Goal: Information Seeking & Learning: Understand process/instructions

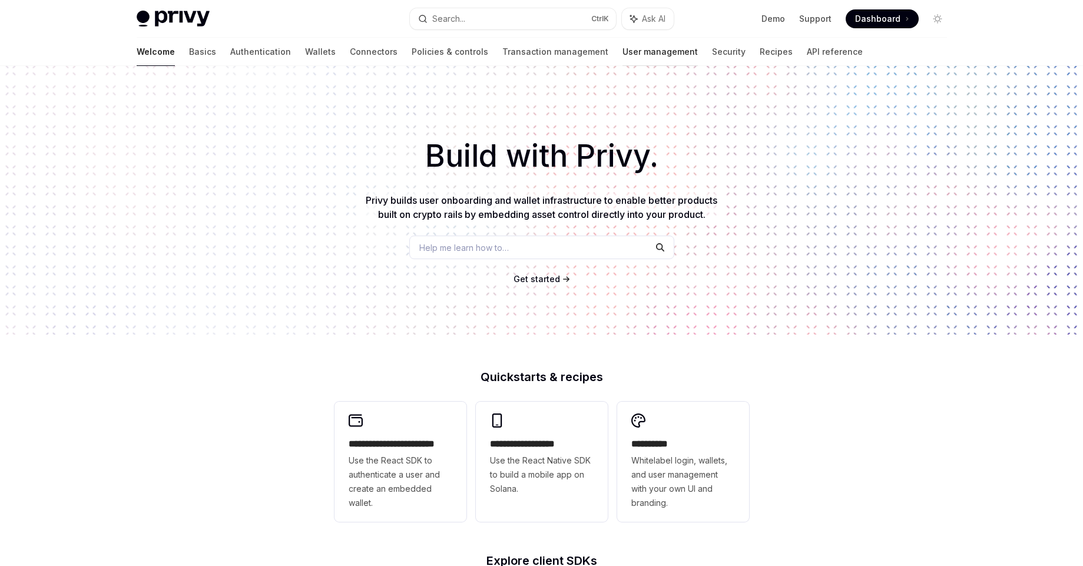
click at [623, 61] on link "User management" at bounding box center [660, 52] width 75 height 28
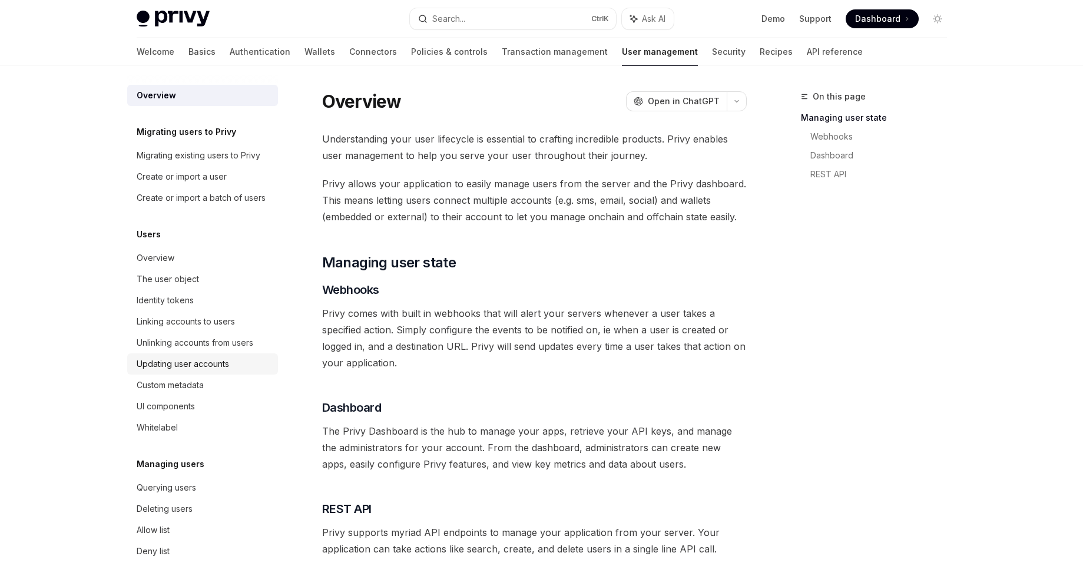
scroll to position [115, 0]
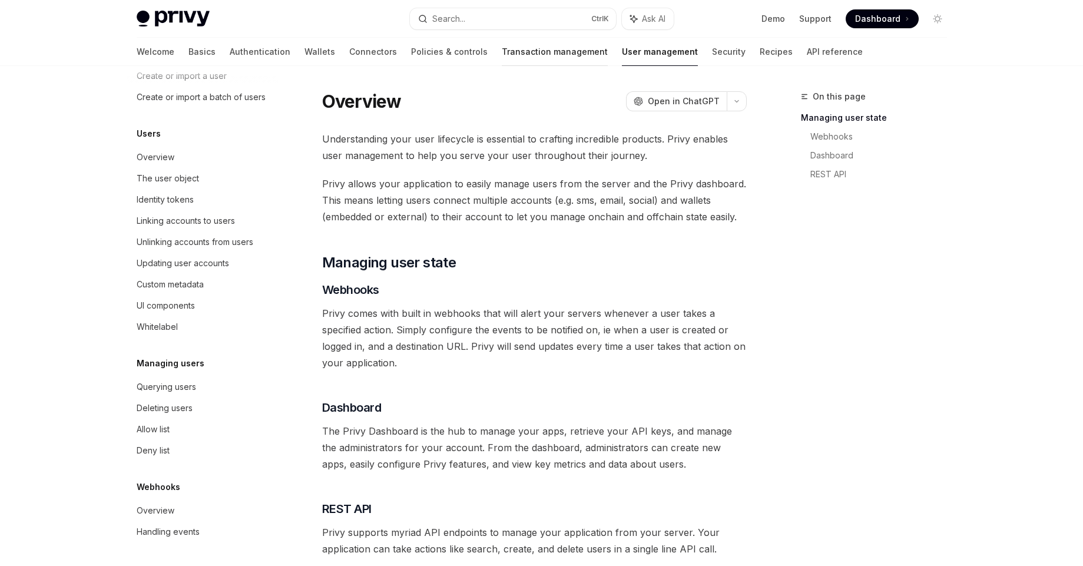
click at [502, 59] on link "Transaction management" at bounding box center [555, 52] width 106 height 28
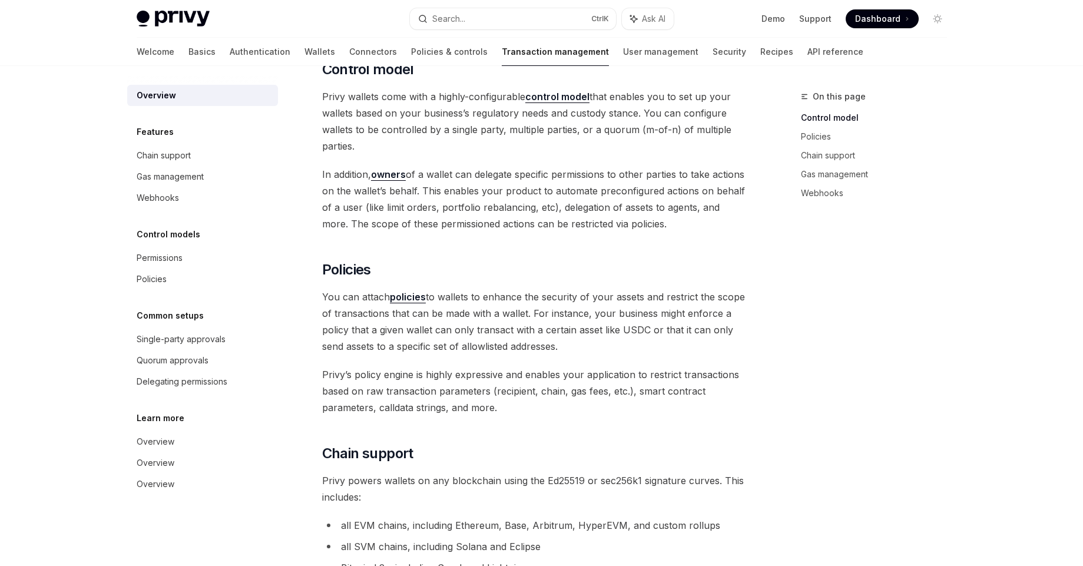
scroll to position [61, 0]
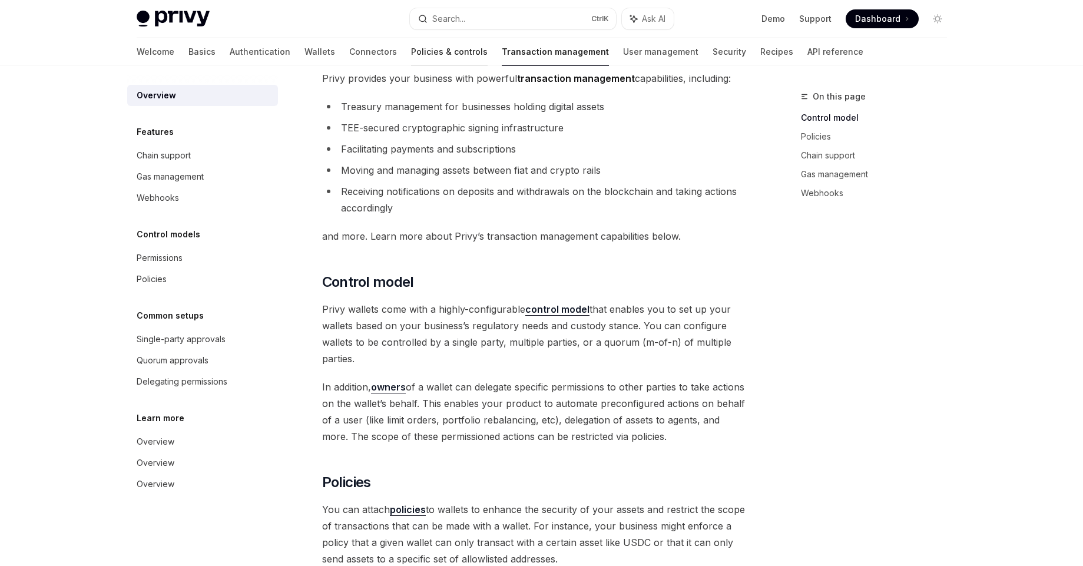
click at [411, 57] on link "Policies & controls" at bounding box center [449, 52] width 77 height 28
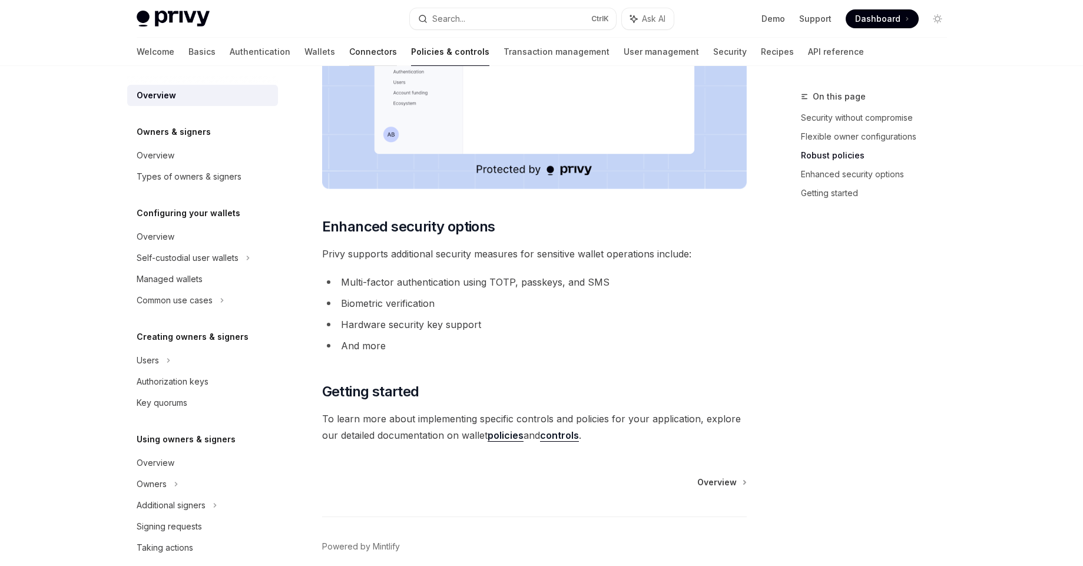
click at [349, 56] on link "Connectors" at bounding box center [373, 52] width 48 height 28
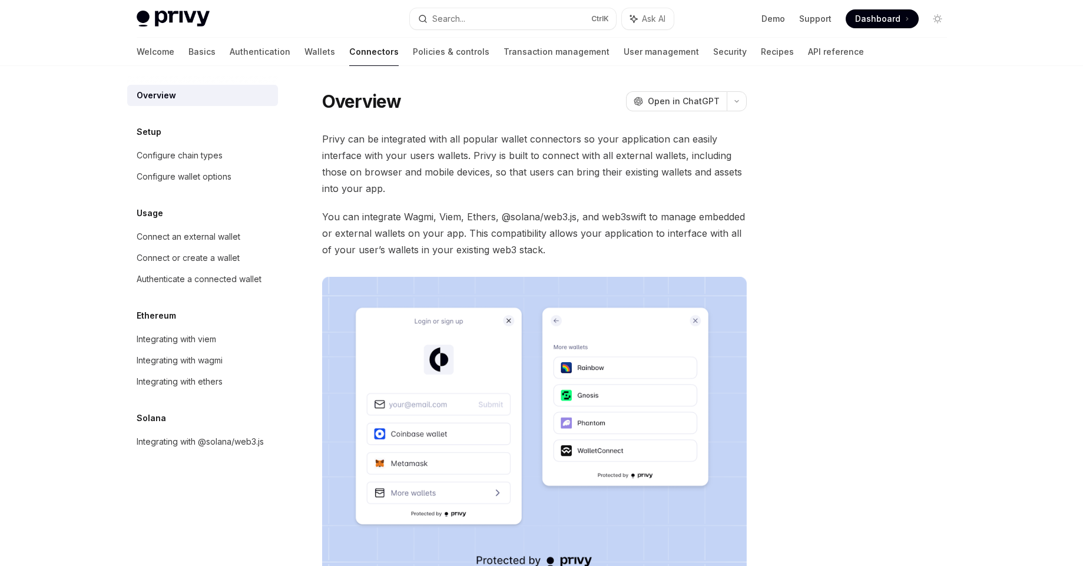
click at [280, 56] on div "Welcome Basics Authentication Wallets Connectors Policies & controls Transactio…" at bounding box center [500, 52] width 727 height 28
click at [305, 55] on link "Wallets" at bounding box center [320, 52] width 31 height 28
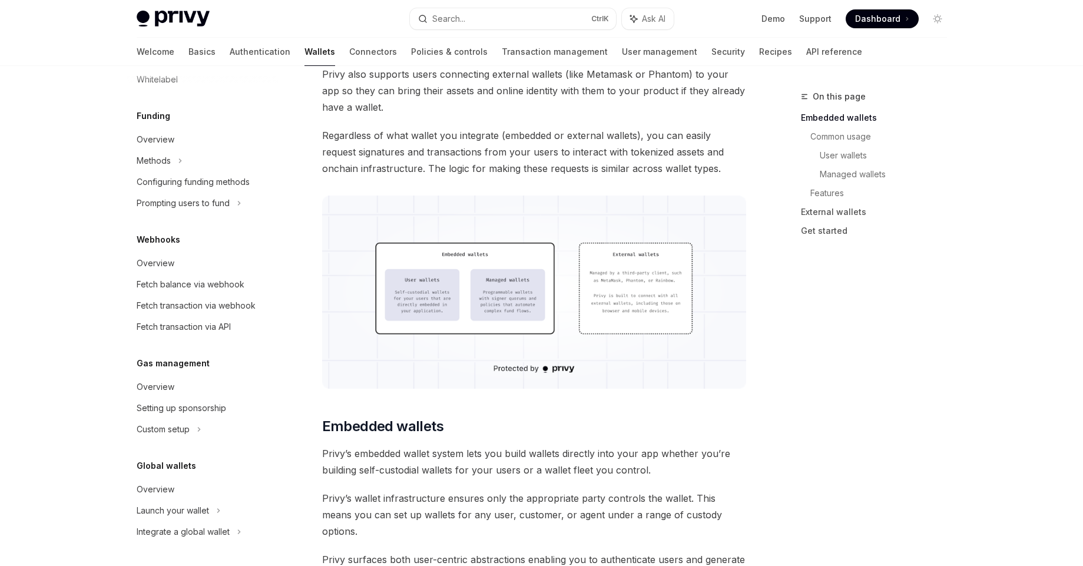
scroll to position [287, 0]
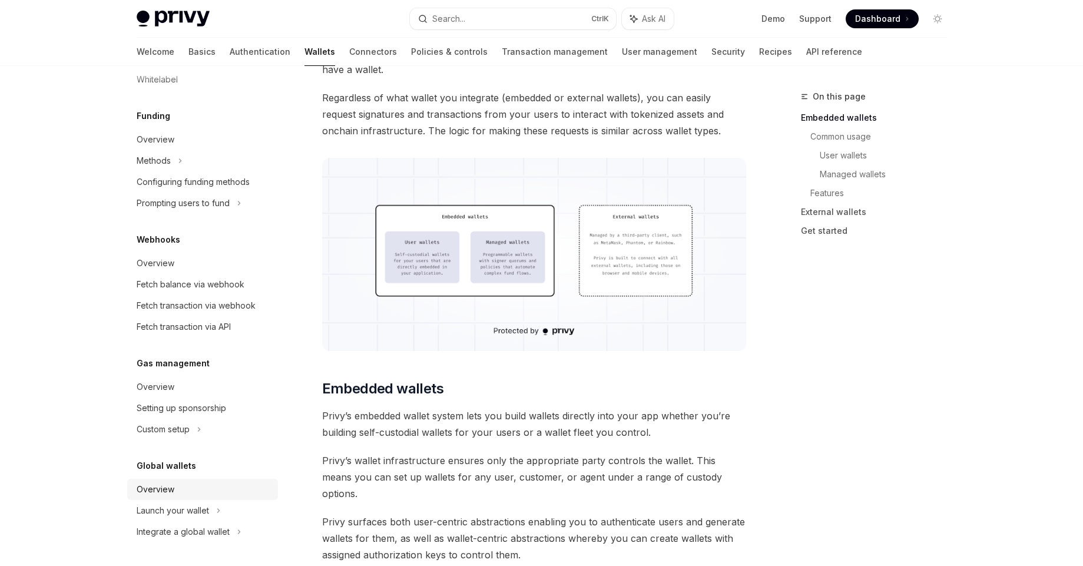
click at [161, 487] on div "Overview" at bounding box center [156, 489] width 38 height 14
type textarea "*"
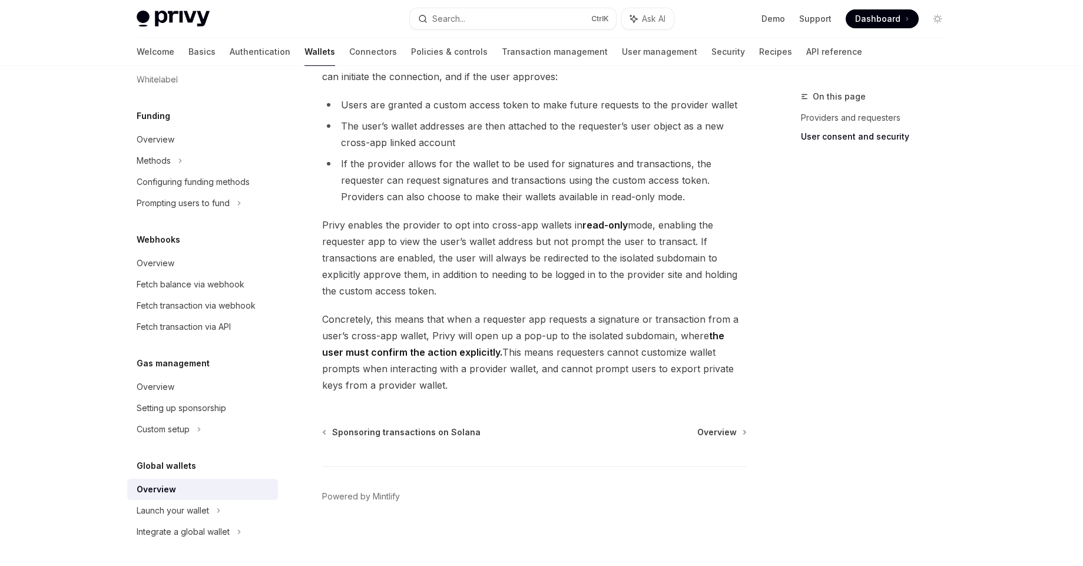
scroll to position [928, 0]
click at [497, 8] on button "Search... Ctrl K" at bounding box center [513, 18] width 206 height 21
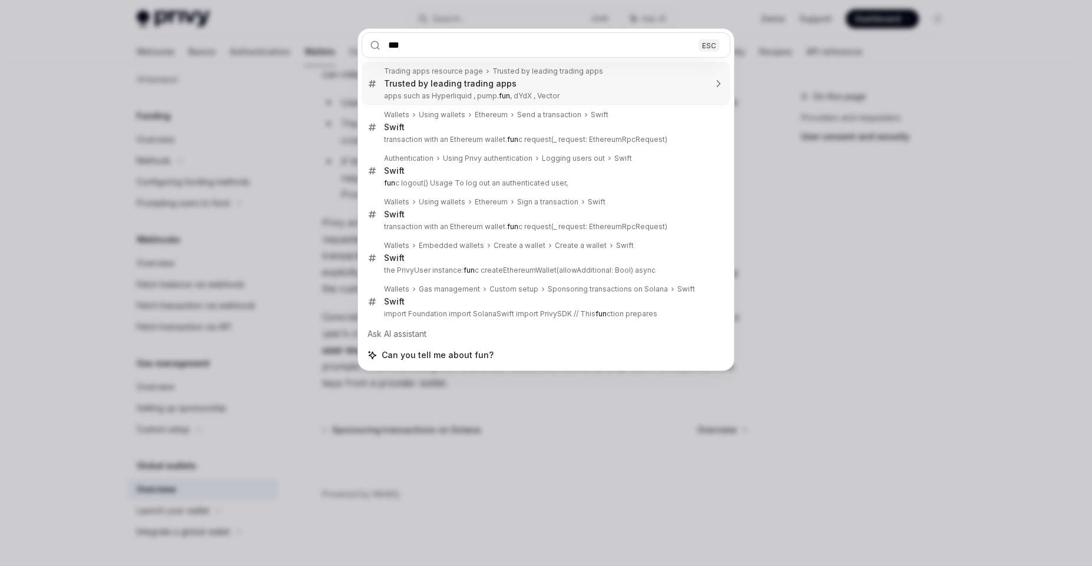
type input "****"
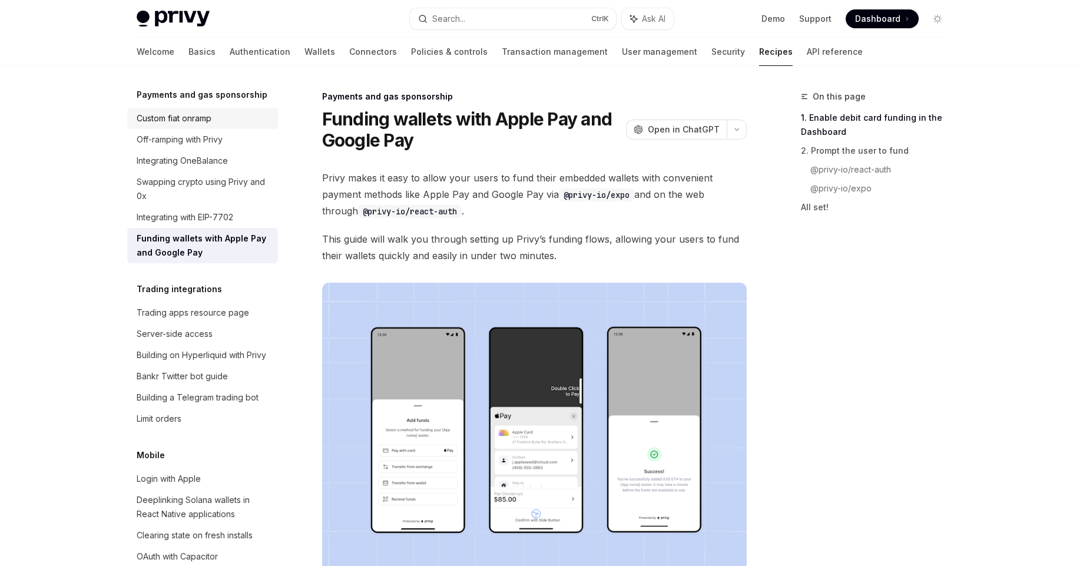
click at [187, 125] on div "Custom fiat onramp" at bounding box center [174, 118] width 75 height 14
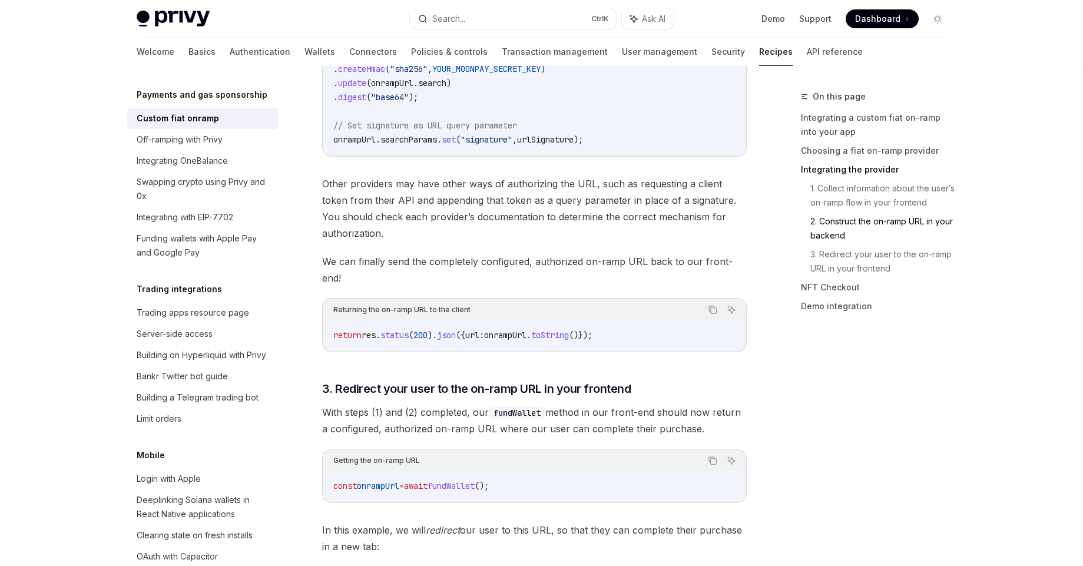
scroll to position [3214, 0]
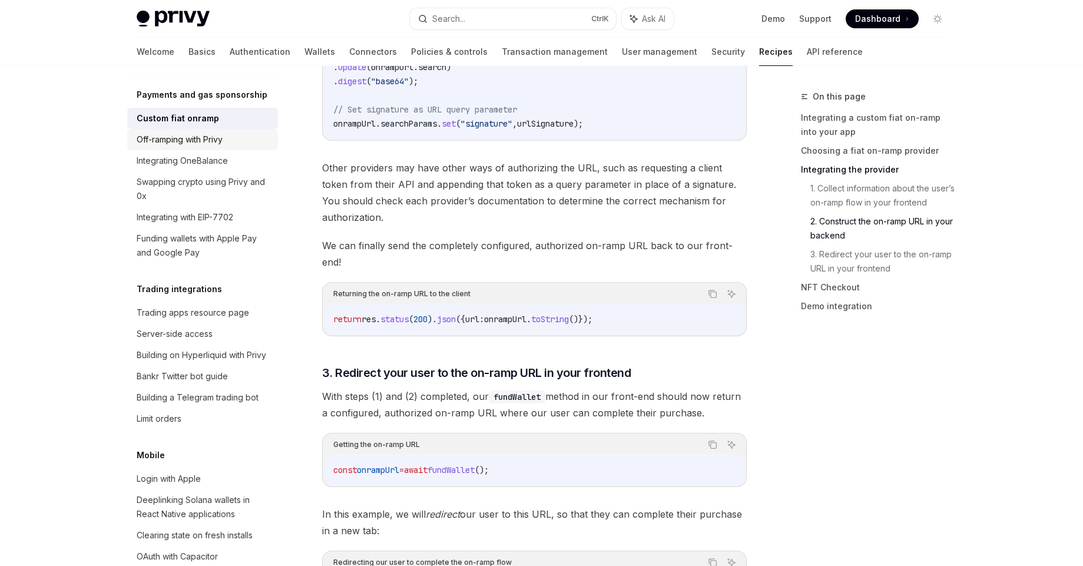
click at [197, 147] on div "Off-ramping with Privy" at bounding box center [180, 140] width 86 height 14
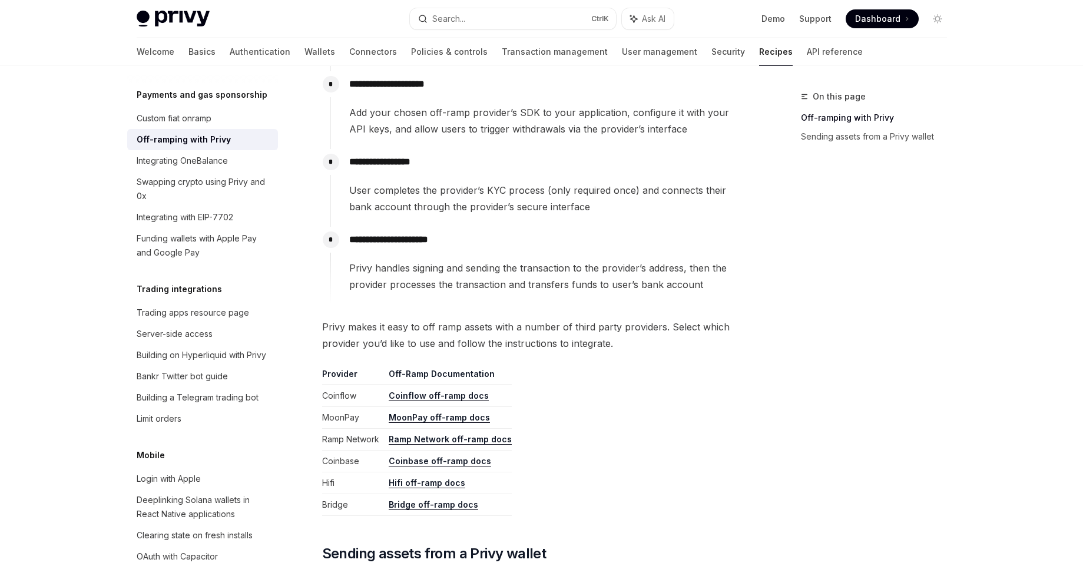
scroll to position [230, 0]
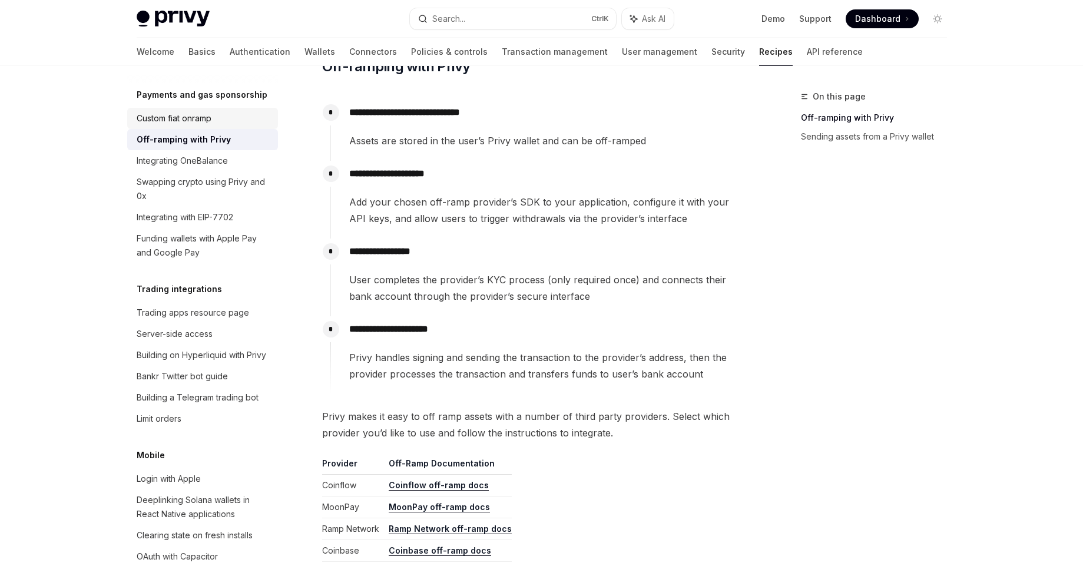
click at [187, 125] on div "Custom fiat onramp" at bounding box center [174, 118] width 75 height 14
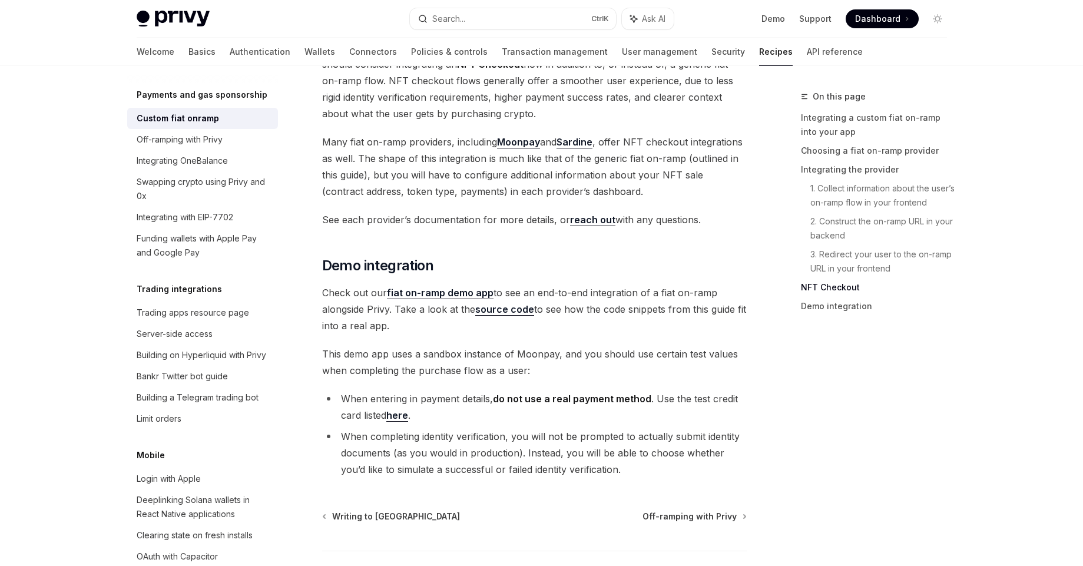
scroll to position [4247, 0]
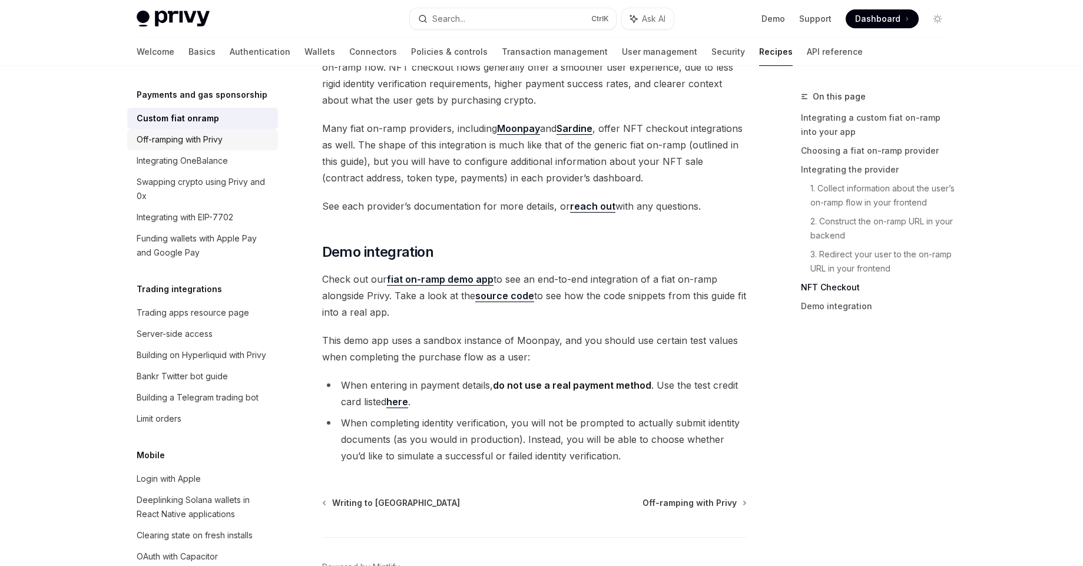
click at [197, 147] on div "Off-ramping with Privy" at bounding box center [180, 140] width 86 height 14
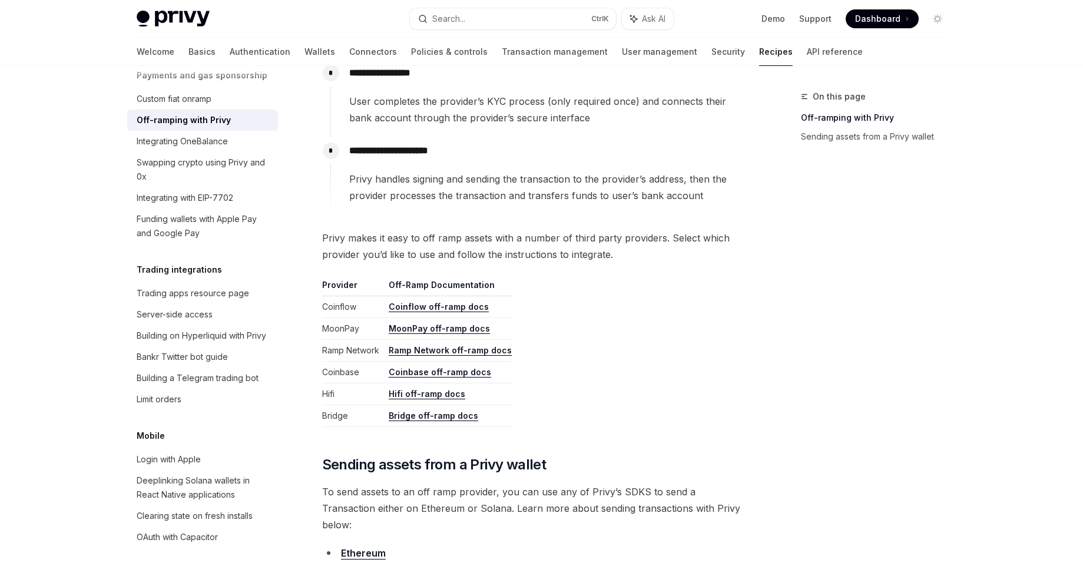
scroll to position [995, 0]
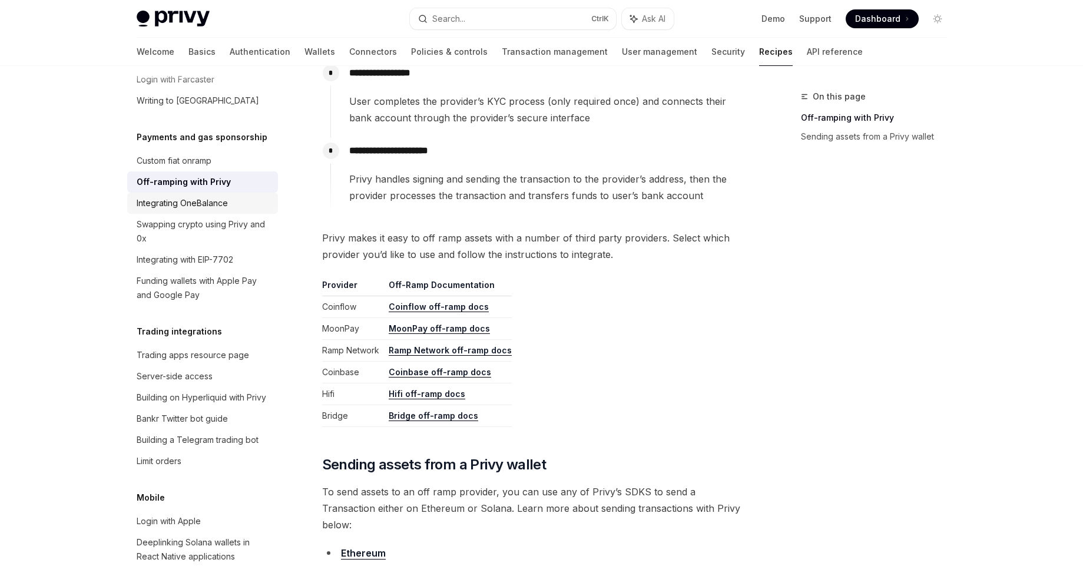
click at [213, 210] on div "Integrating OneBalance" at bounding box center [182, 203] width 91 height 14
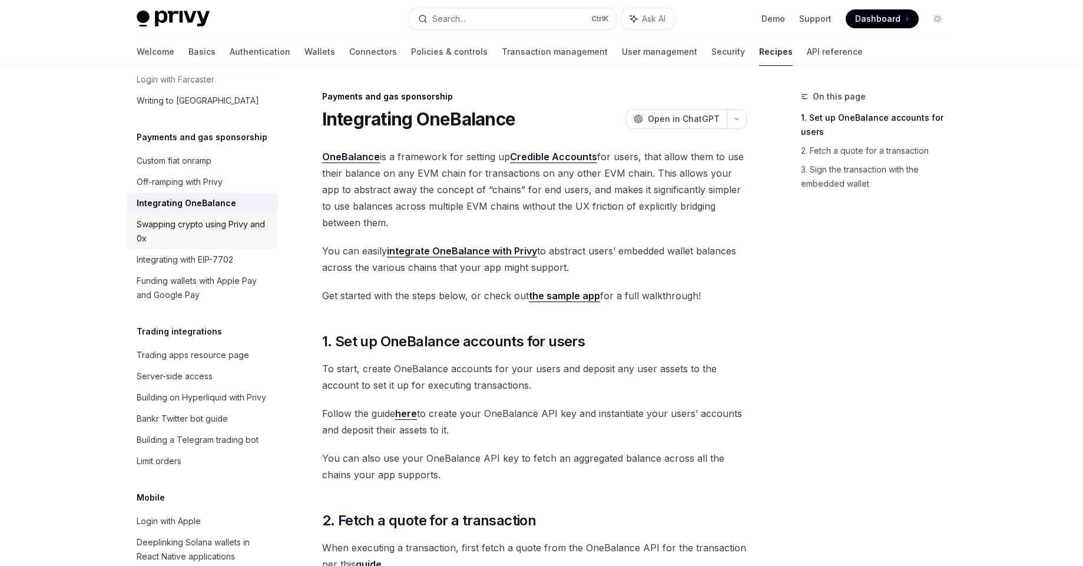
click at [206, 246] on div "Swapping crypto using Privy and 0x" at bounding box center [204, 231] width 134 height 28
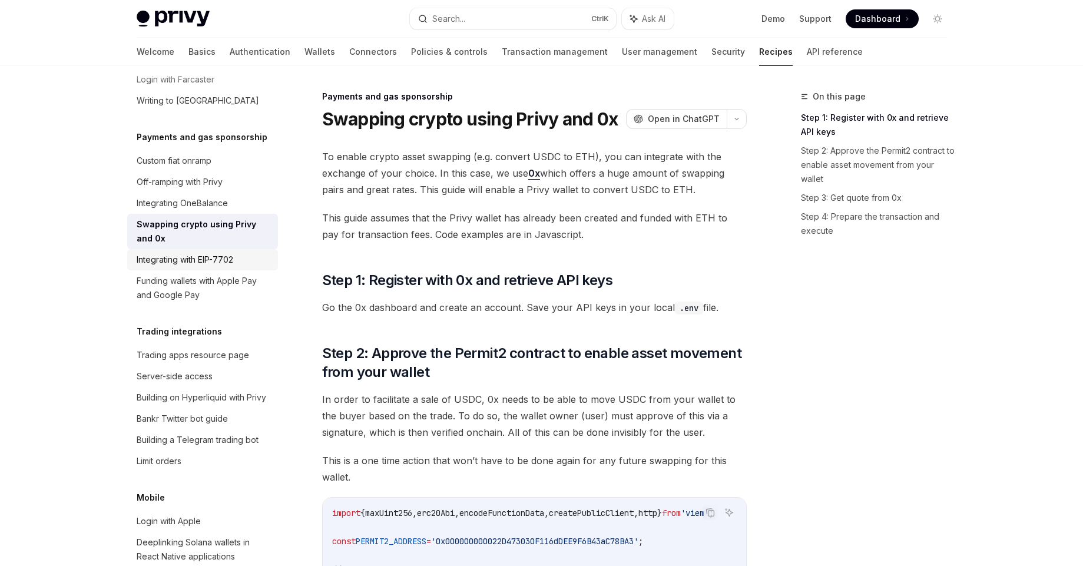
click at [155, 267] on div "Integrating with EIP-7702" at bounding box center [185, 260] width 97 height 14
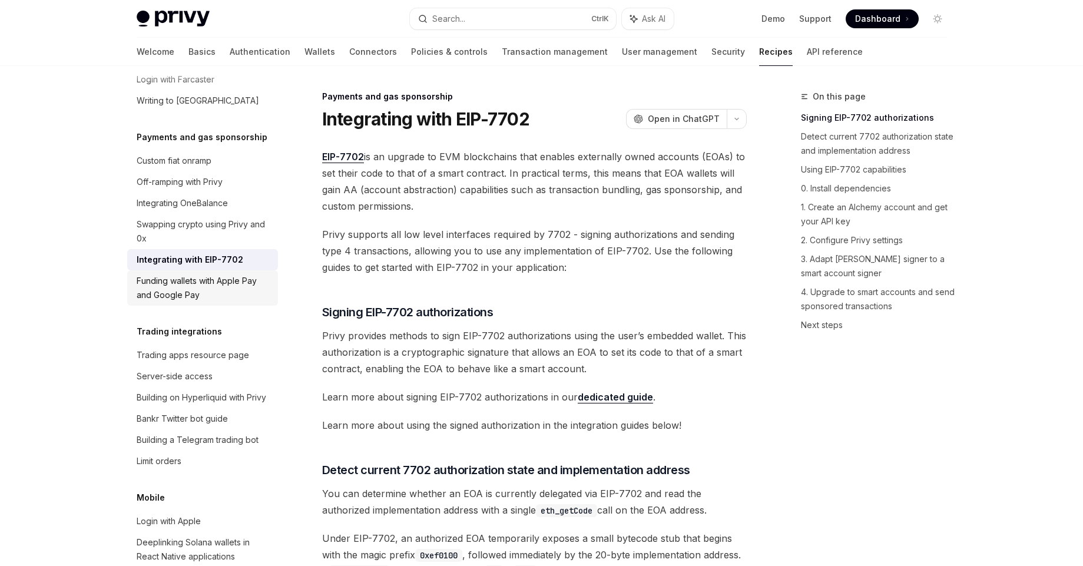
click at [204, 302] on div "Funding wallets with Apple Pay and Google Pay" at bounding box center [204, 288] width 134 height 28
type textarea "*"
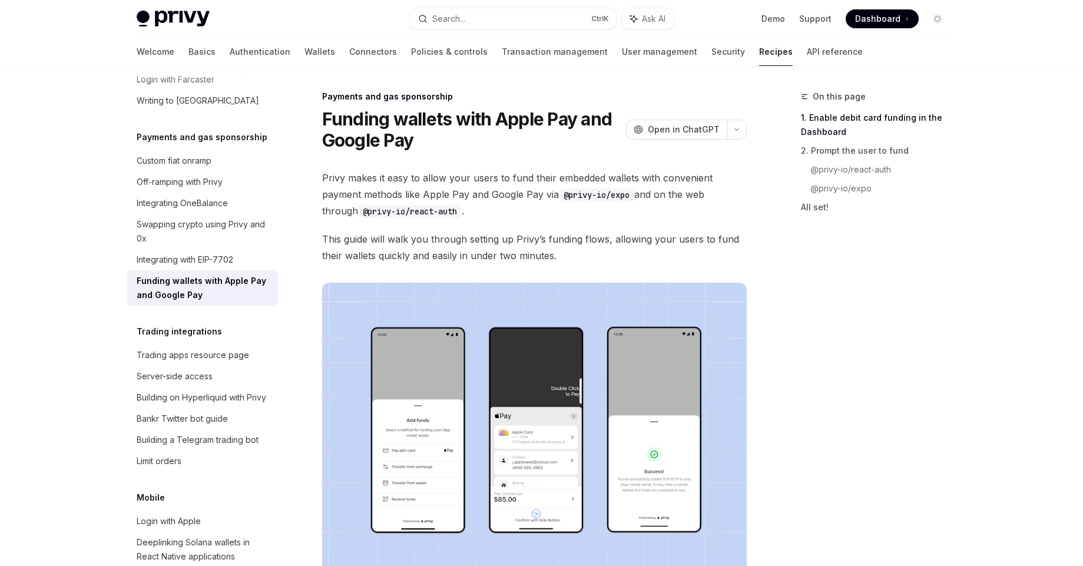
click at [834, 119] on link "1. Enable debit card funding in the Dashboard" at bounding box center [879, 124] width 156 height 33
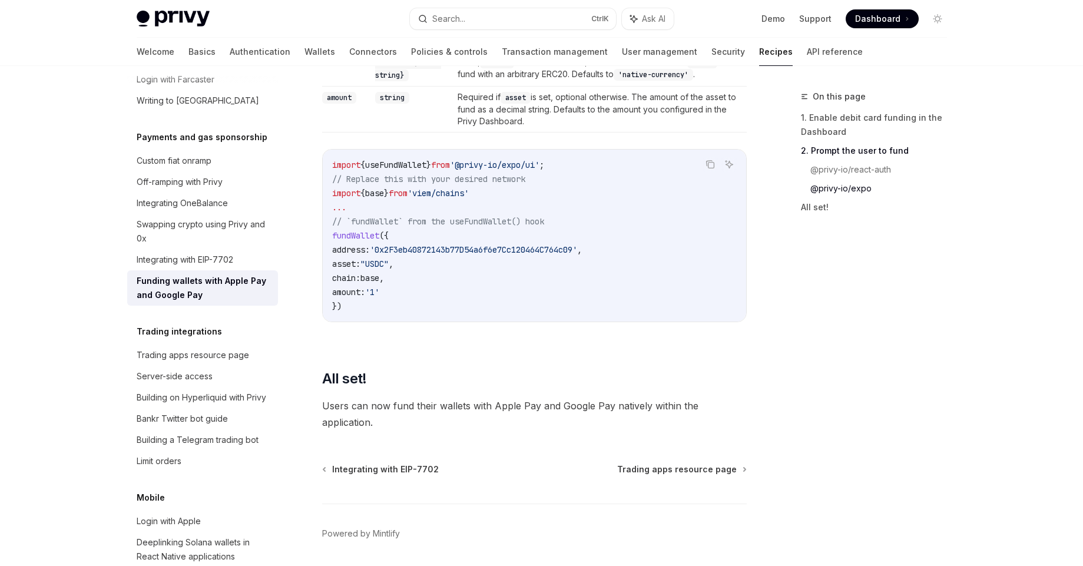
scroll to position [1534, 0]
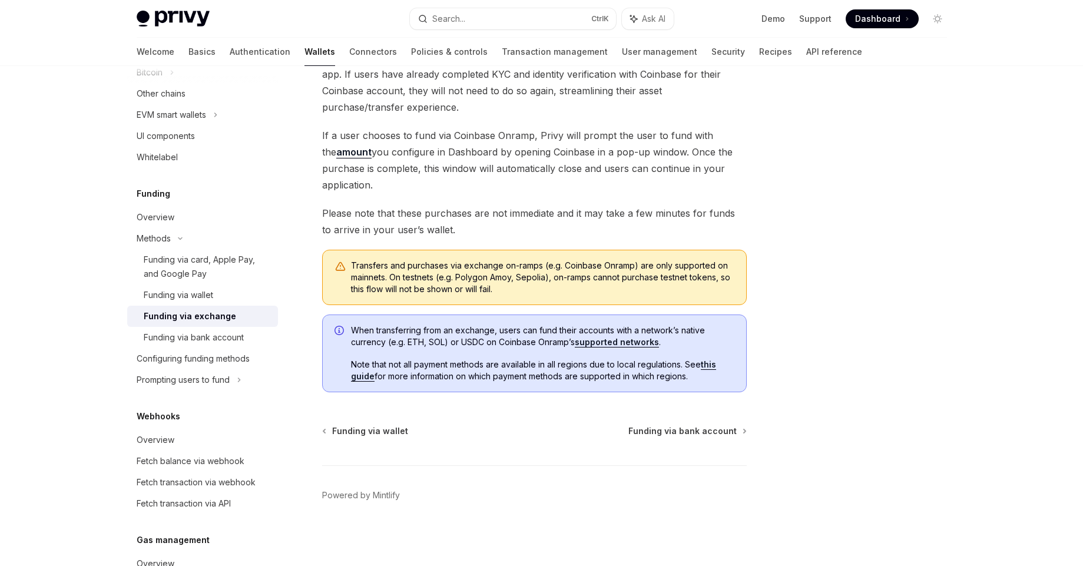
scroll to position [117, 0]
click at [234, 280] on div "Funding via card, Apple Pay, and Google Pay" at bounding box center [207, 267] width 127 height 28
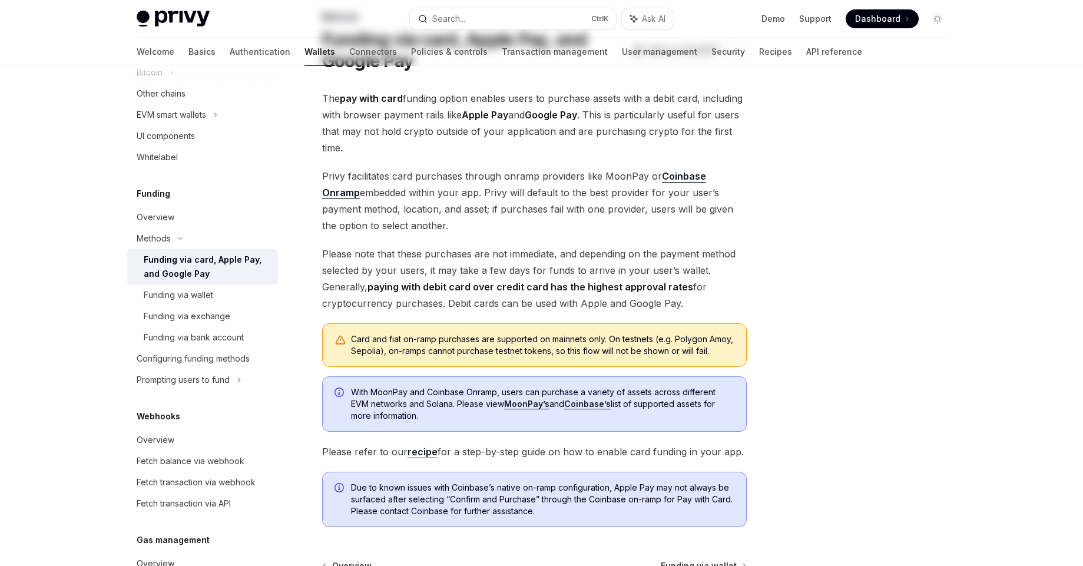
scroll to position [227, 0]
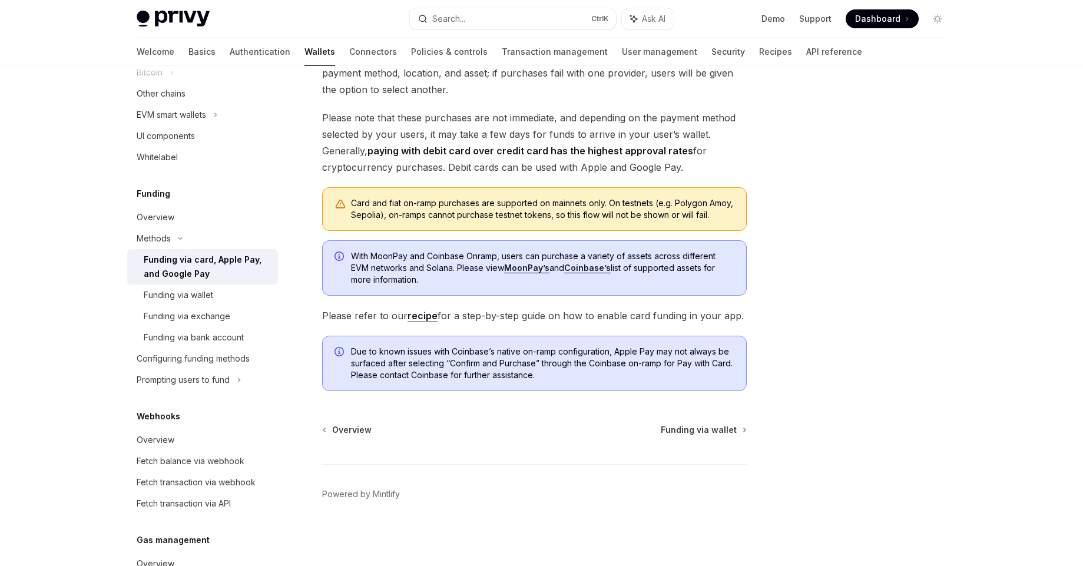
click at [528, 267] on link "MoonPay’s" at bounding box center [526, 268] width 45 height 11
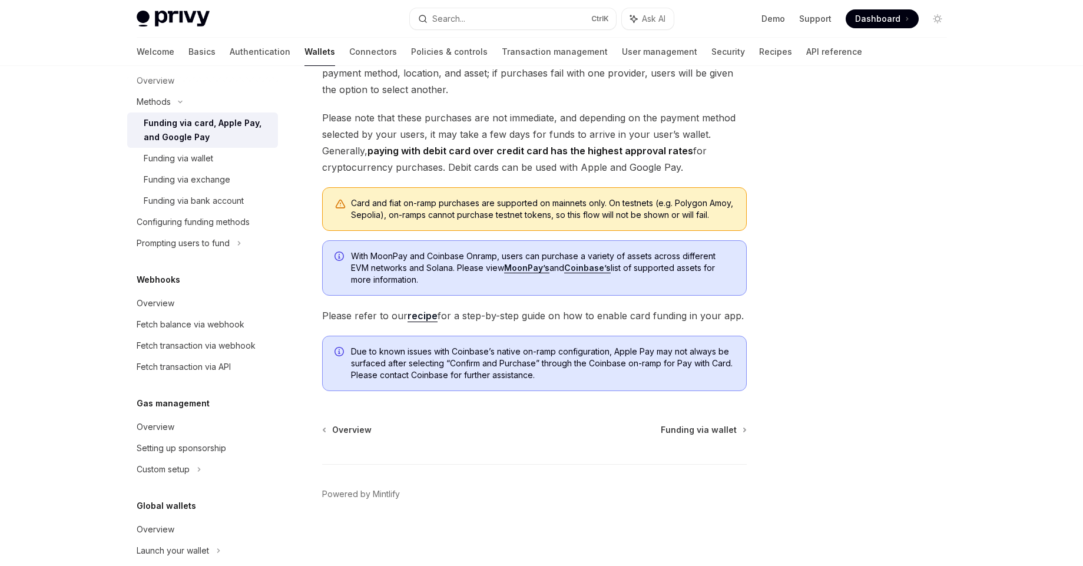
scroll to position [545, 0]
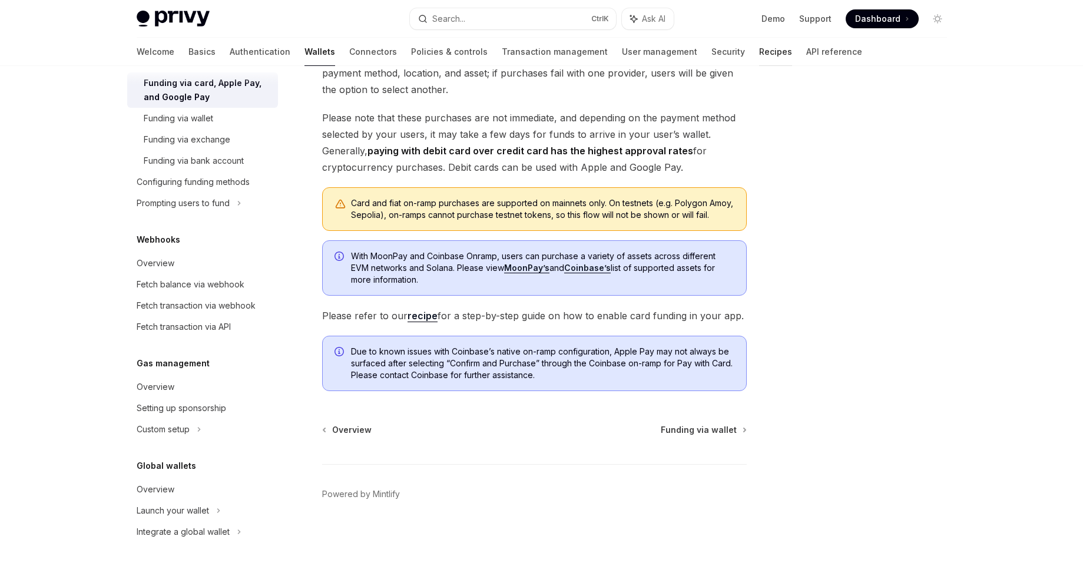
click at [759, 57] on link "Recipes" at bounding box center [775, 52] width 33 height 28
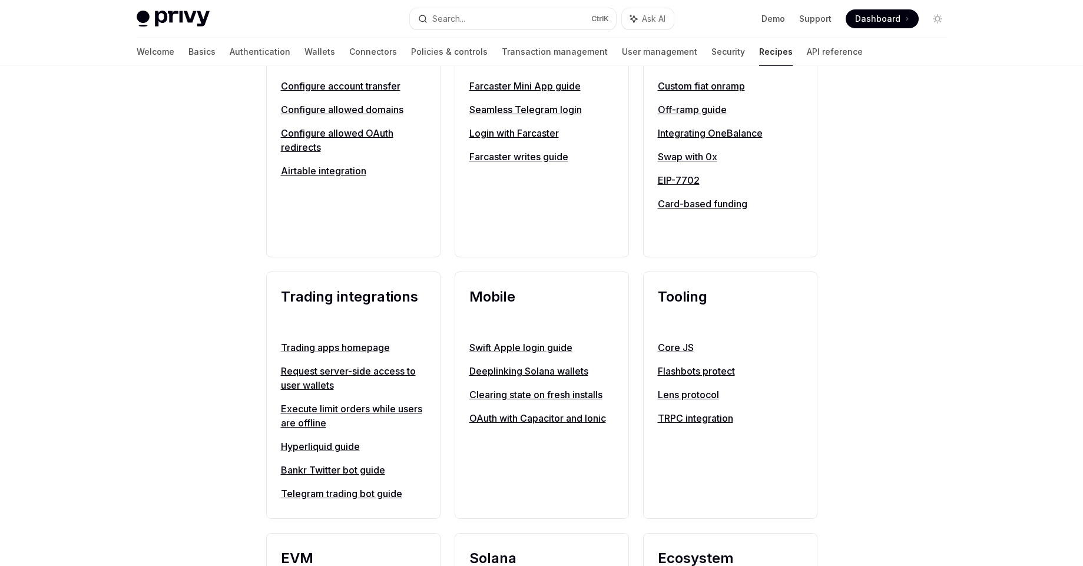
scroll to position [838, 0]
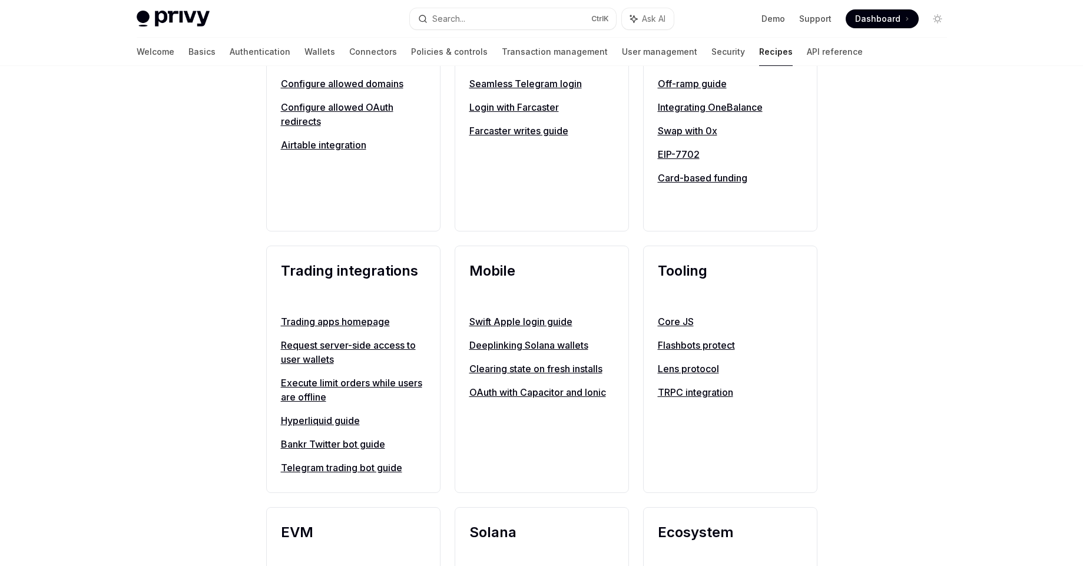
click at [739, 173] on link "Card-based funding" at bounding box center [730, 178] width 145 height 14
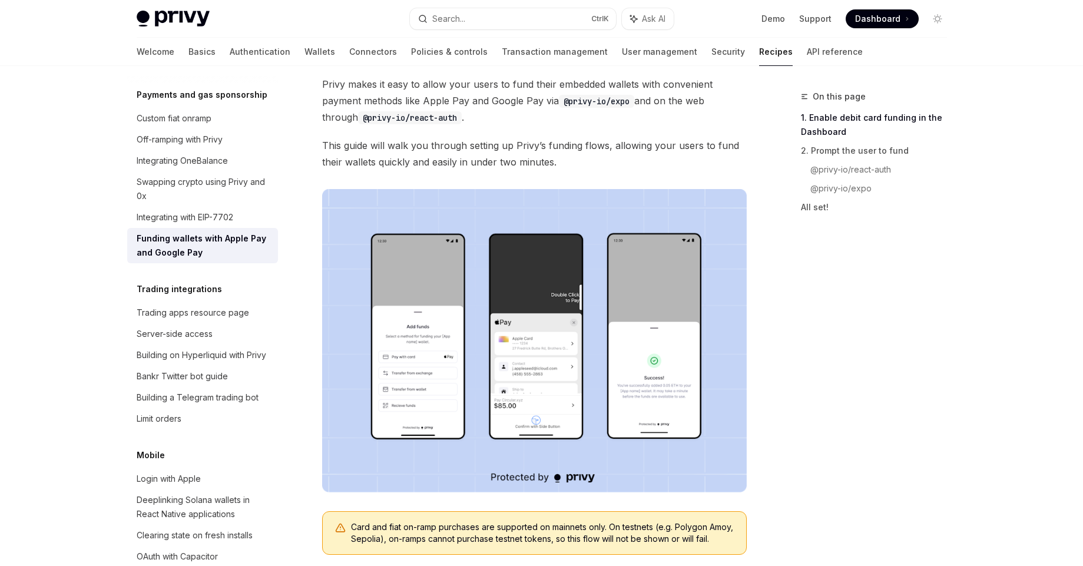
scroll to position [64, 0]
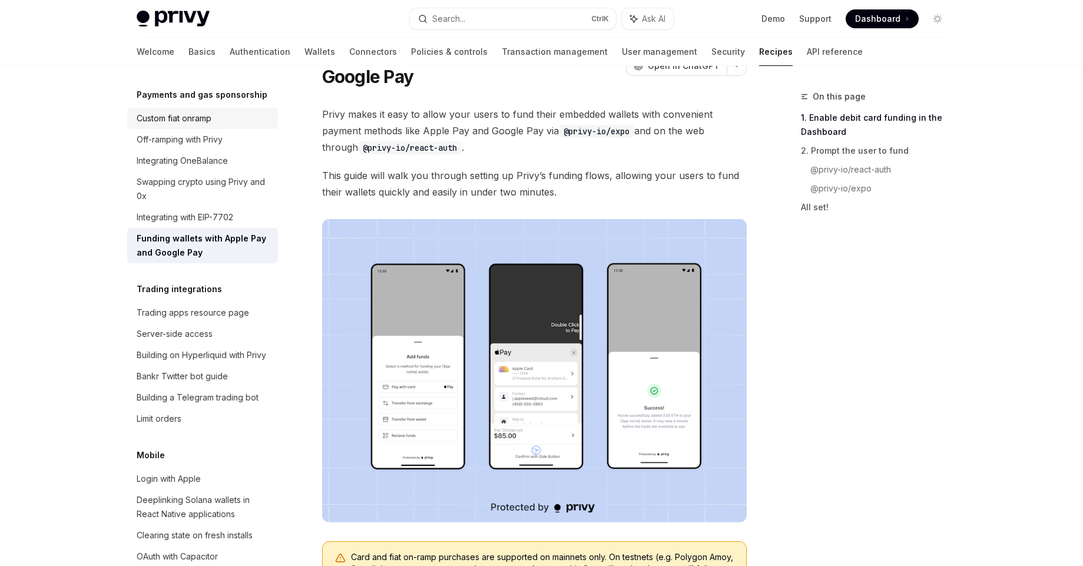
click at [172, 129] on link "Custom fiat onramp" at bounding box center [202, 118] width 151 height 21
type textarea "*"
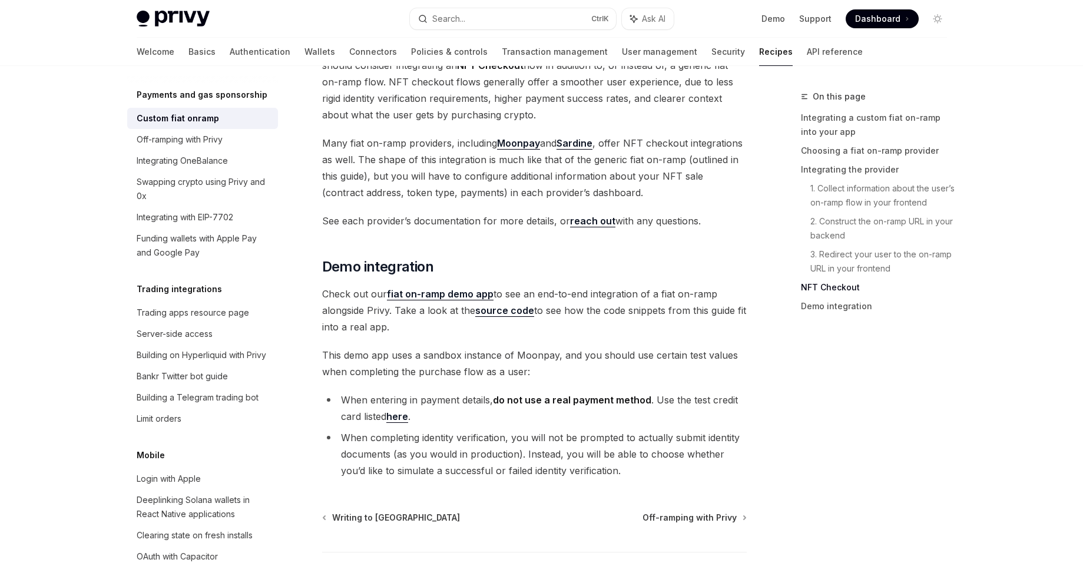
scroll to position [4247, 0]
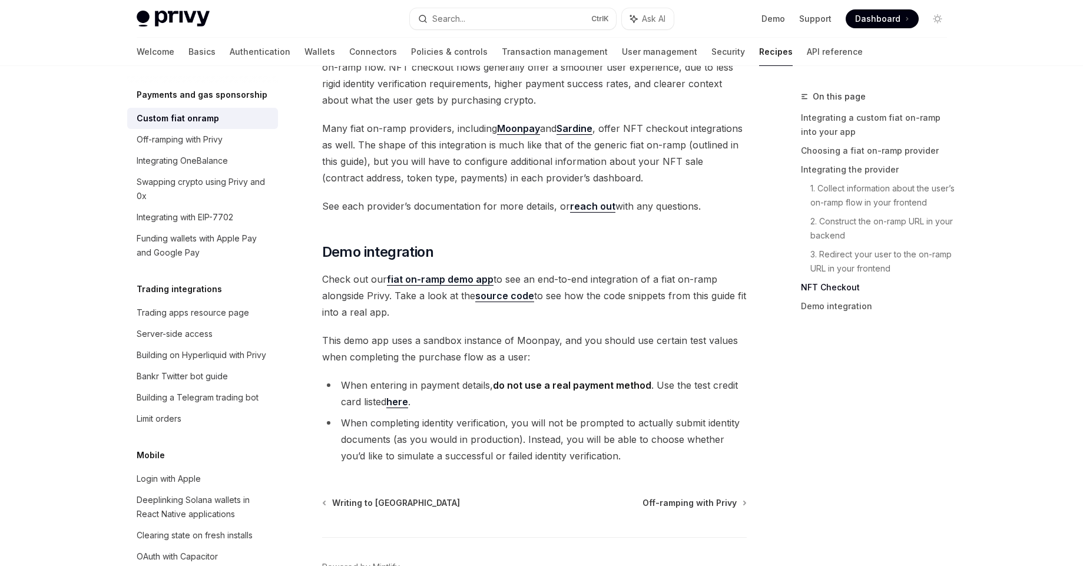
click at [455, 273] on link "fiat on-ramp demo app" at bounding box center [440, 279] width 107 height 12
click at [402, 396] on link "here" at bounding box center [397, 402] width 22 height 12
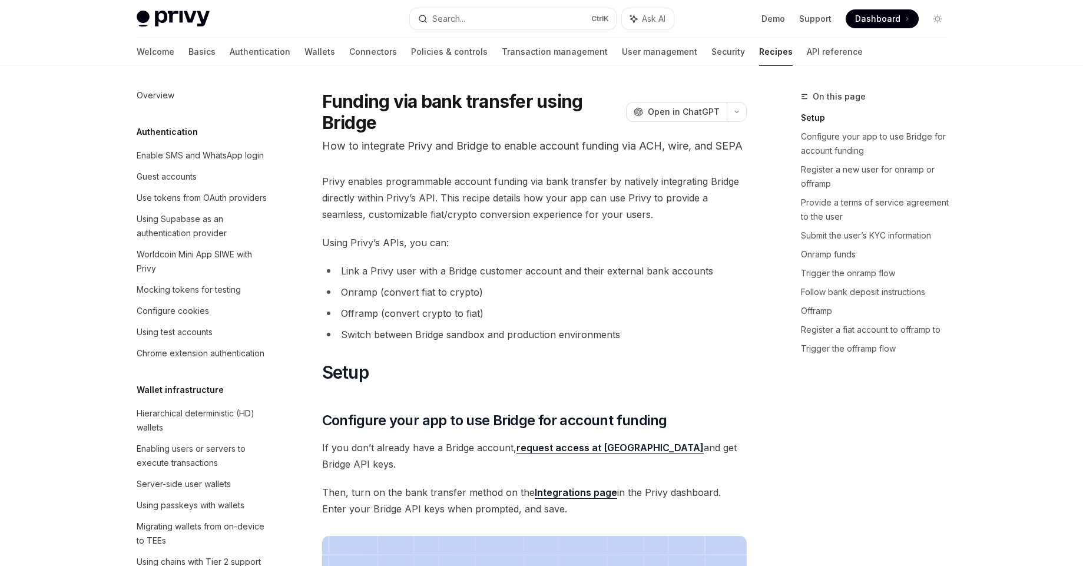
click at [601, 102] on h1 "Funding via bank transfer using Bridge" at bounding box center [471, 112] width 299 height 42
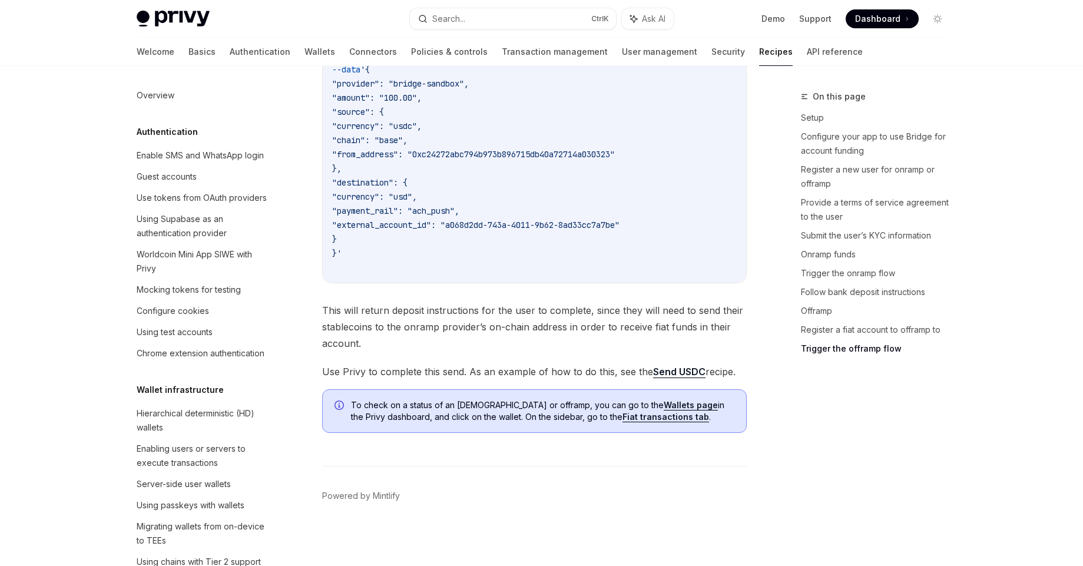
scroll to position [3987, 0]
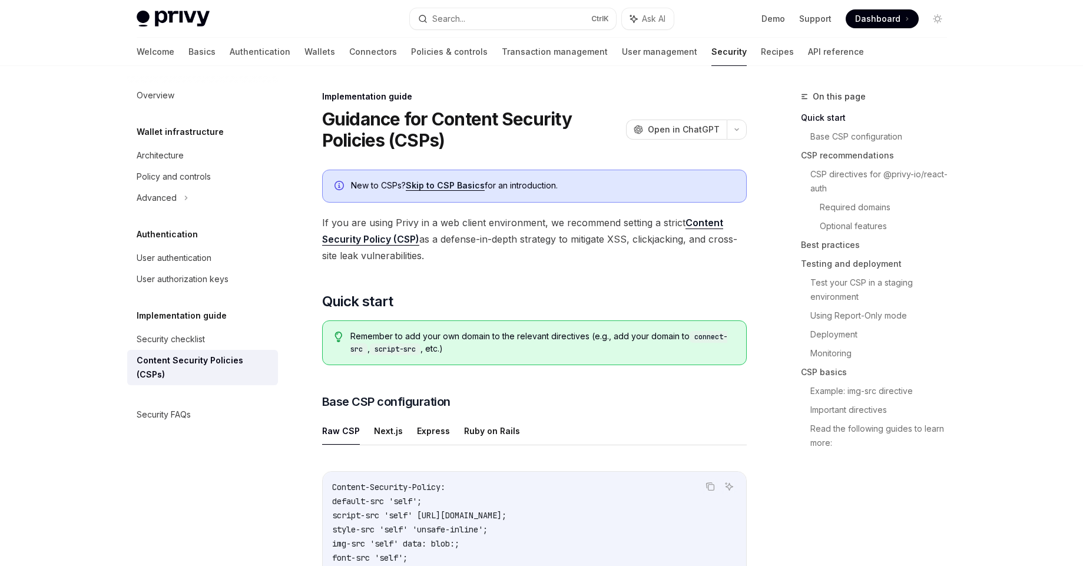
click at [440, 187] on link "Skip to CSP Basics" at bounding box center [445, 185] width 79 height 11
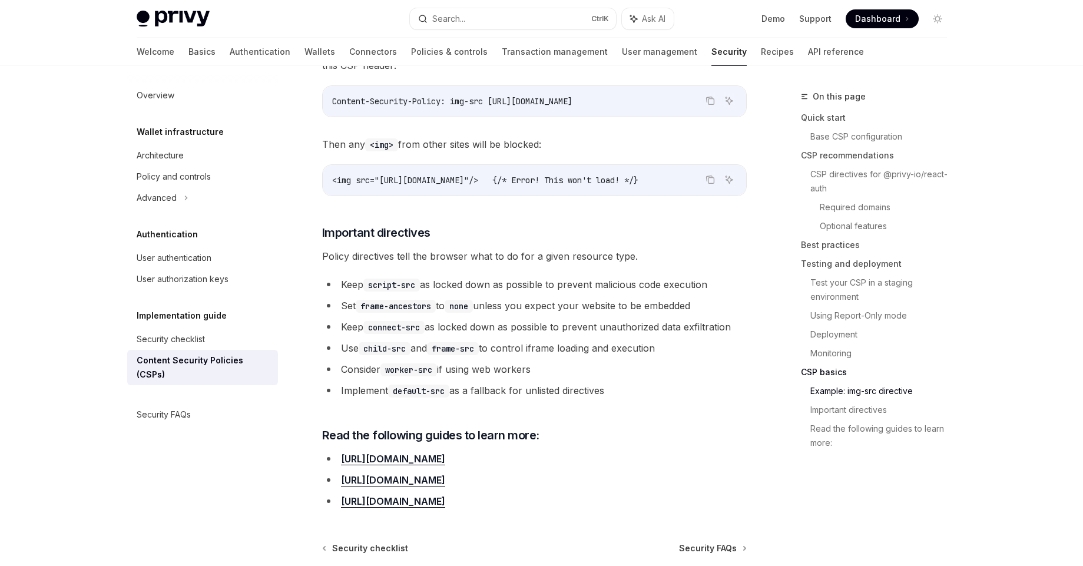
scroll to position [2872, 0]
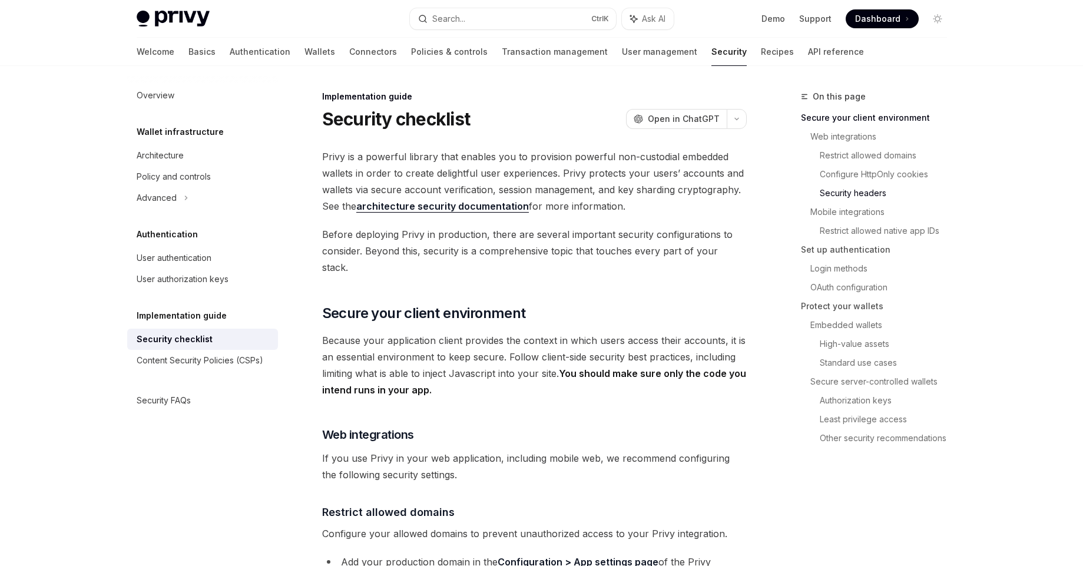
scroll to position [654, 0]
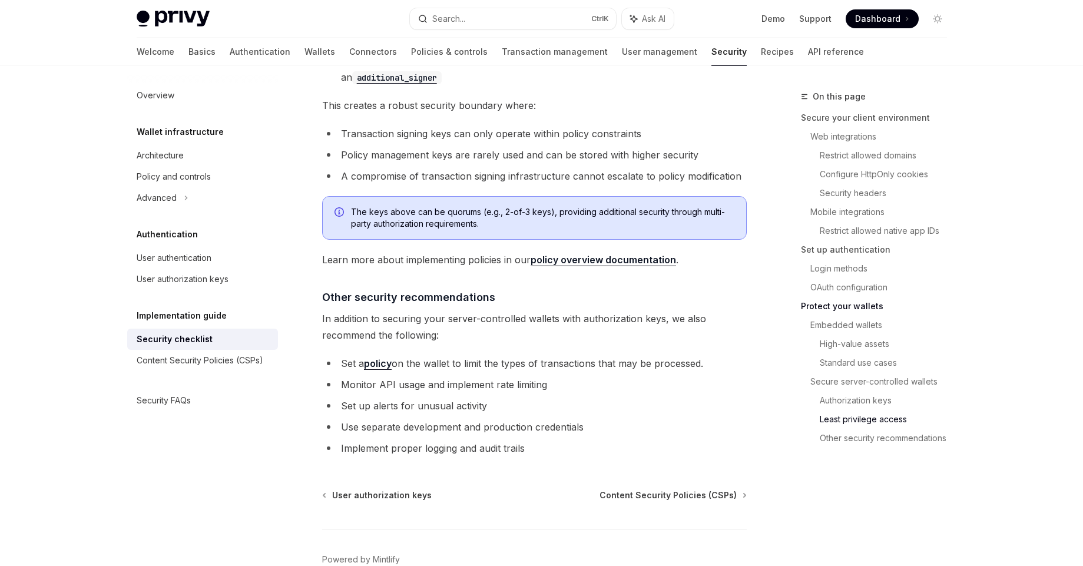
scroll to position [2626, 0]
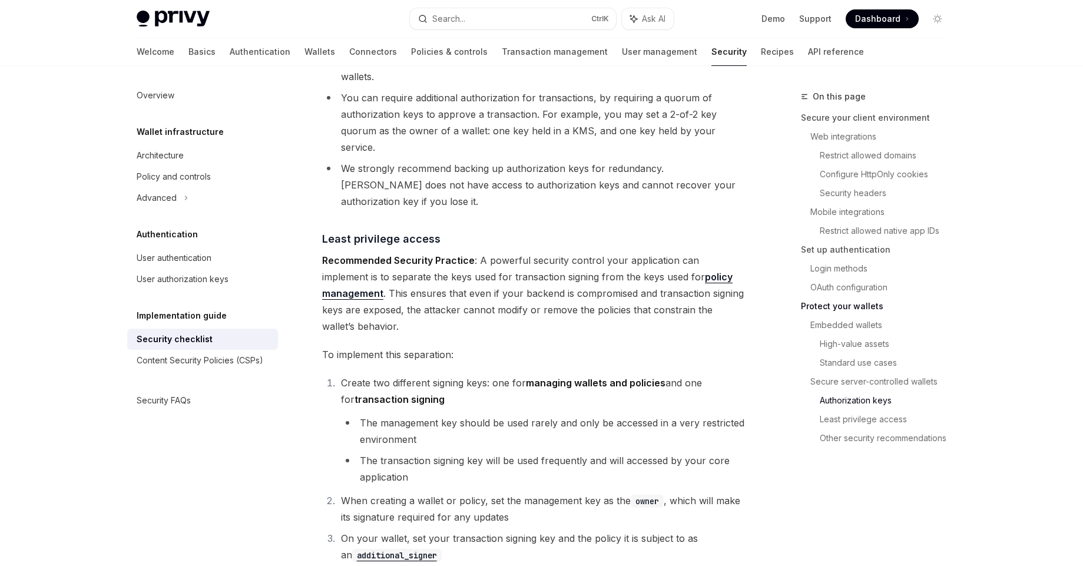
scroll to position [2635, 0]
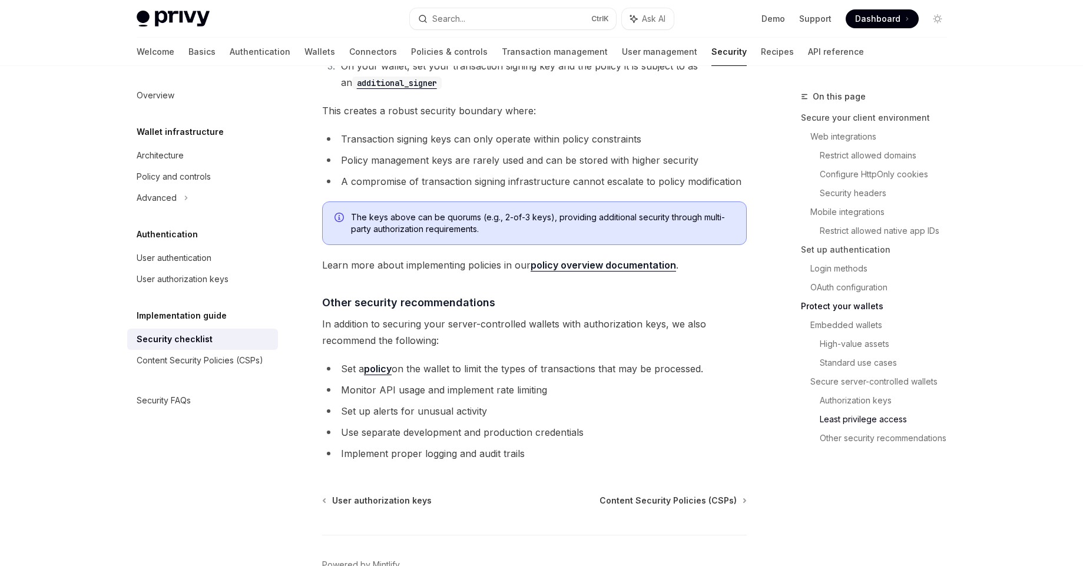
scroll to position [2618, 0]
